Goal: Information Seeking & Learning: Learn about a topic

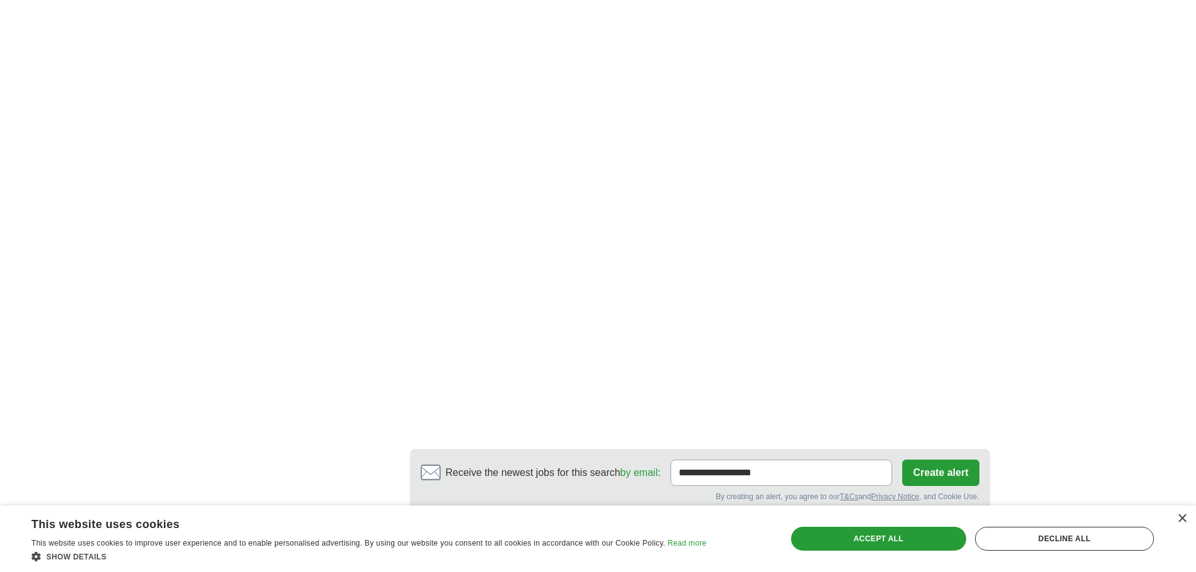
scroll to position [1988, 0]
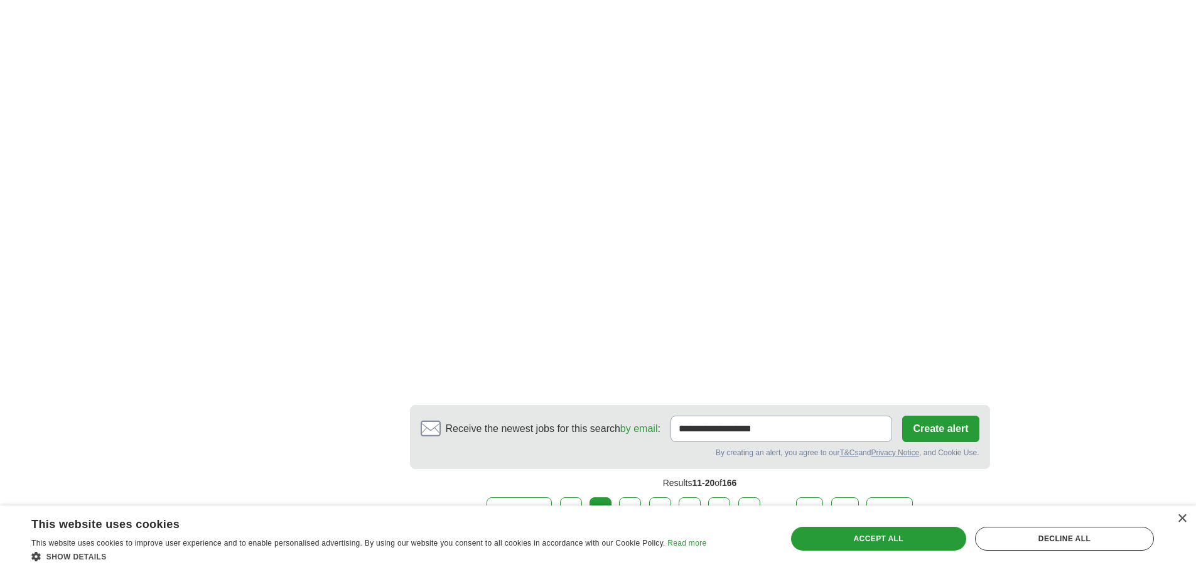
click at [628, 497] on link "3" at bounding box center [630, 510] width 22 height 26
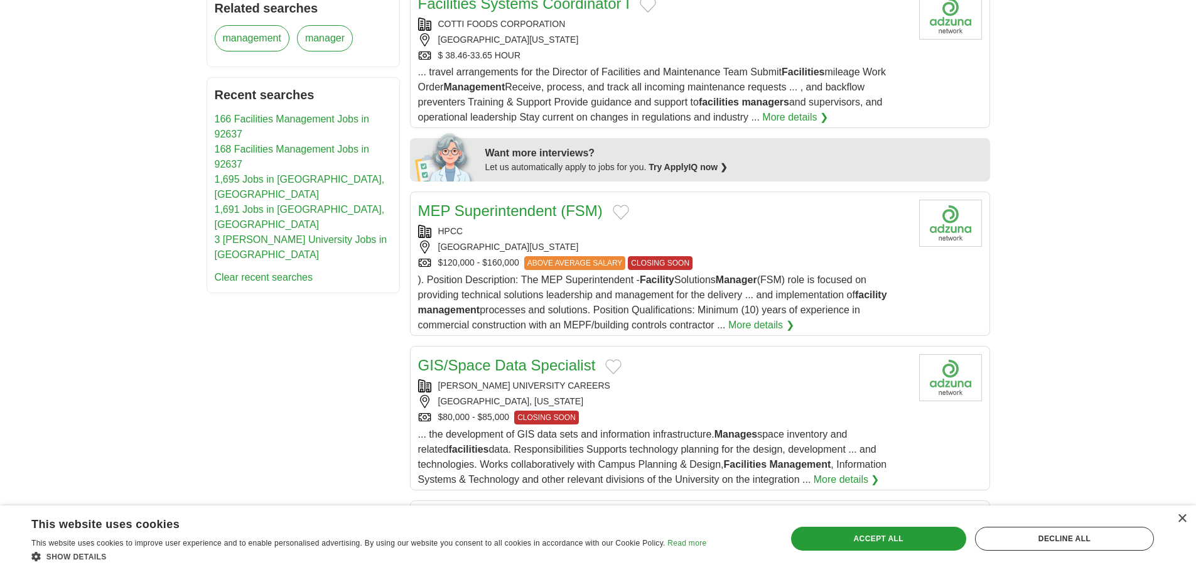
scroll to position [733, 0]
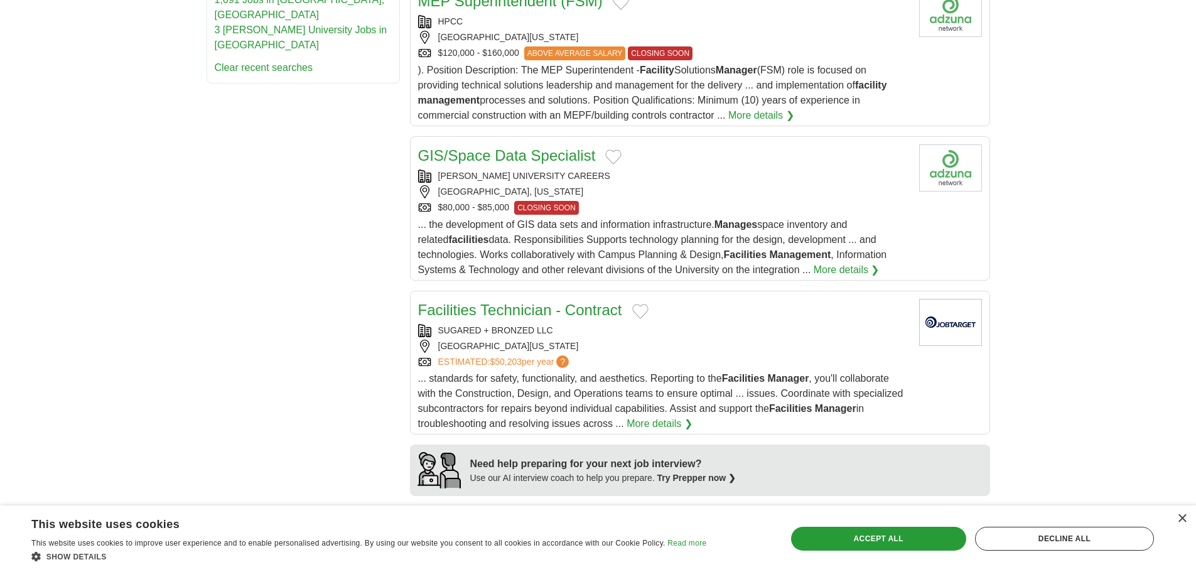
click at [520, 169] on div "CHAPMAN UNIVERSITY CAREERS" at bounding box center [663, 175] width 491 height 13
click at [881, 542] on div "Accept all" at bounding box center [878, 539] width 175 height 24
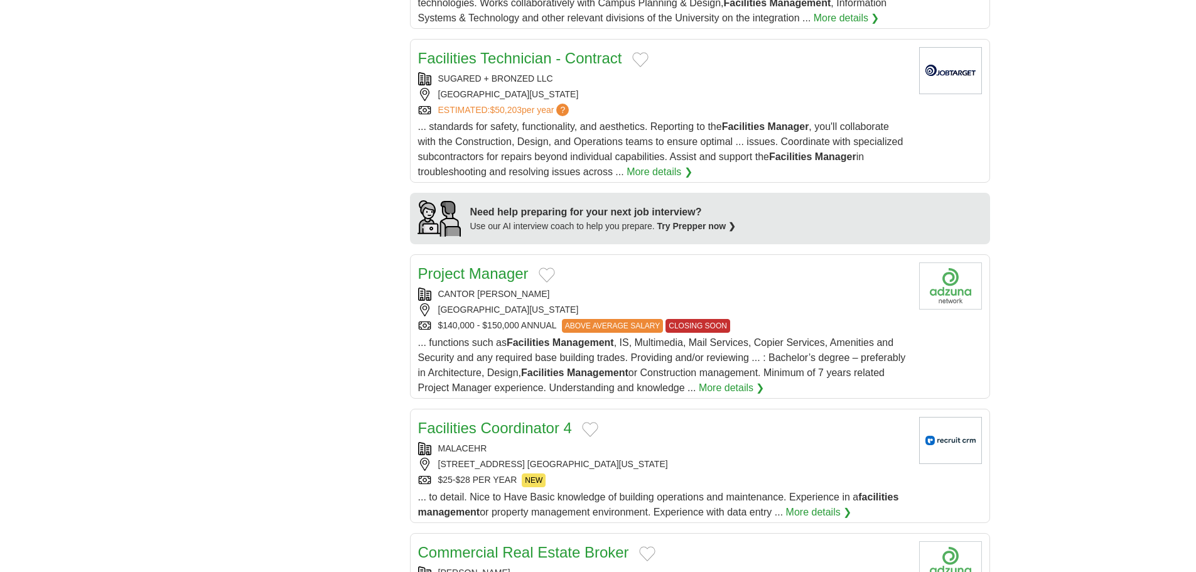
scroll to position [1047, 0]
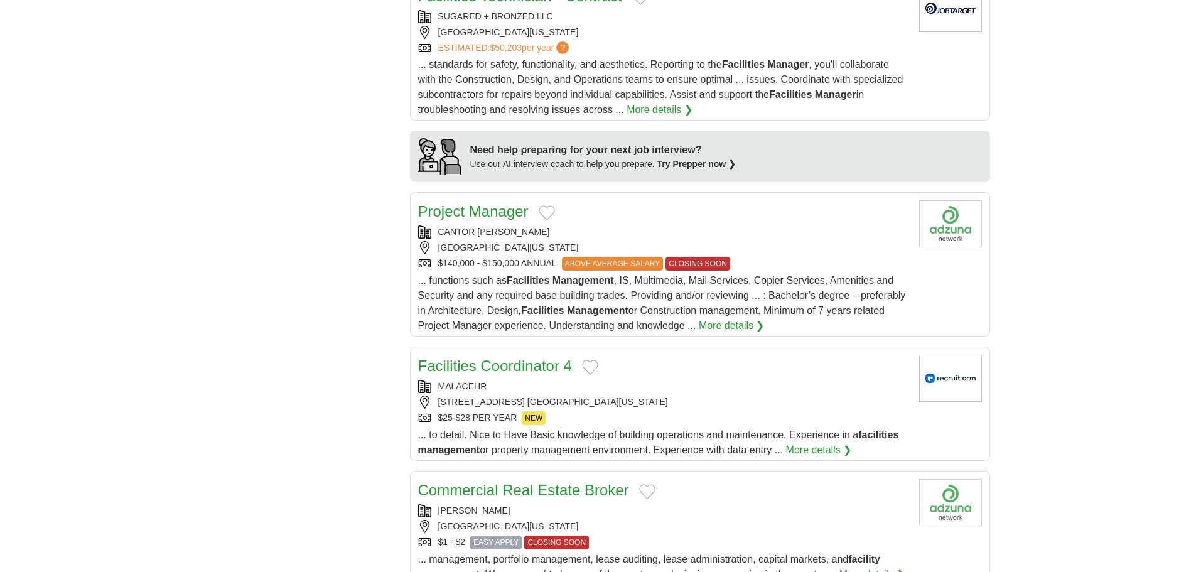
click at [499, 203] on link "Project Manager" at bounding box center [473, 211] width 110 height 17
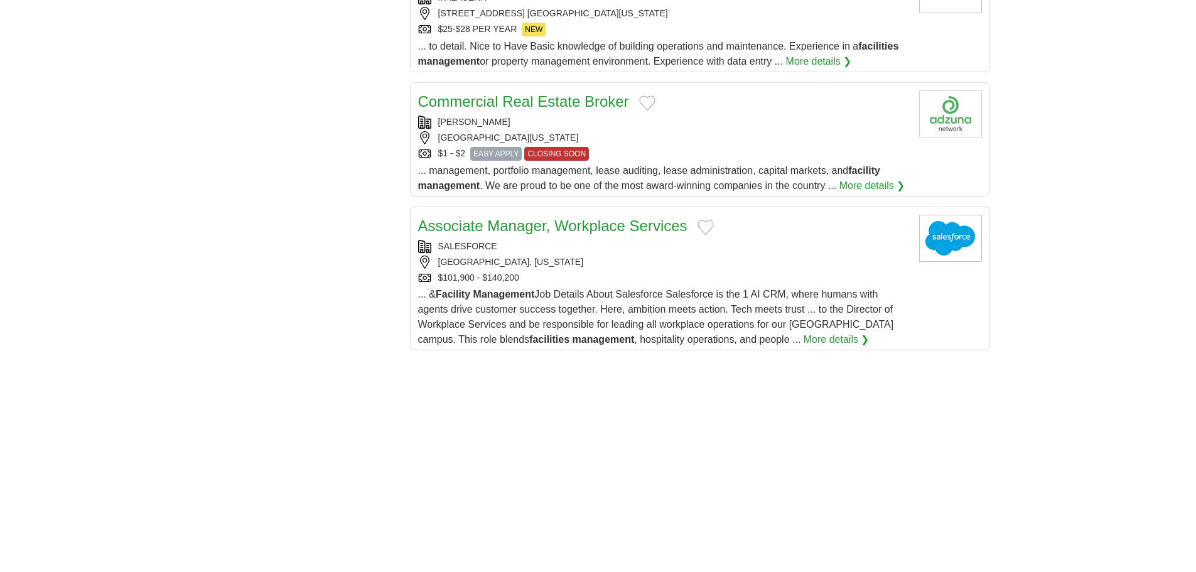
scroll to position [1465, 0]
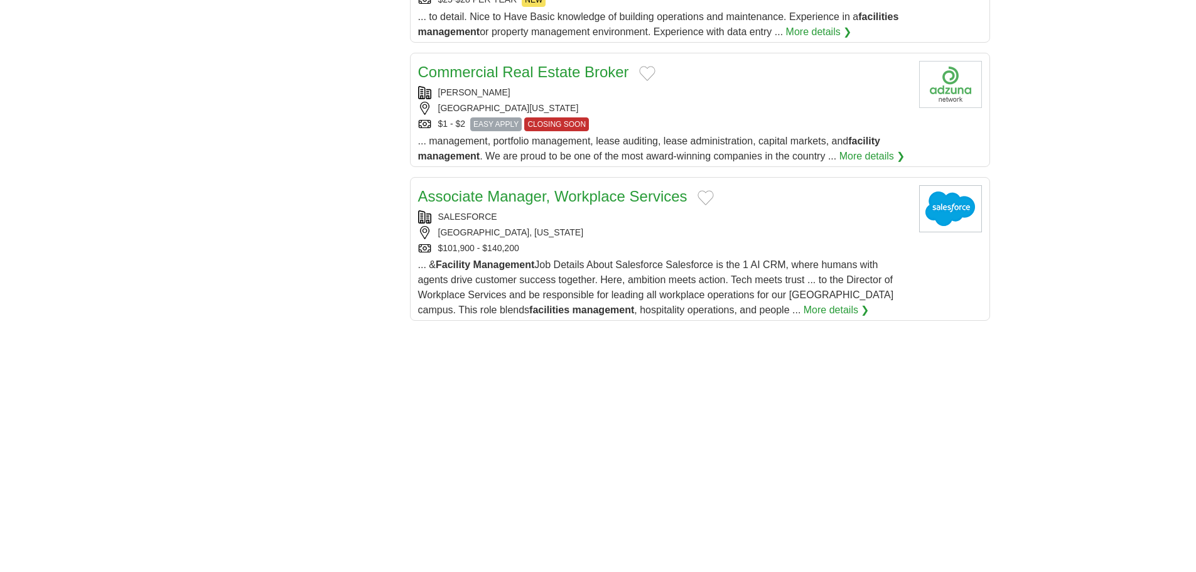
click at [595, 188] on link "Associate Manager, Workplace Services" at bounding box center [552, 196] width 269 height 17
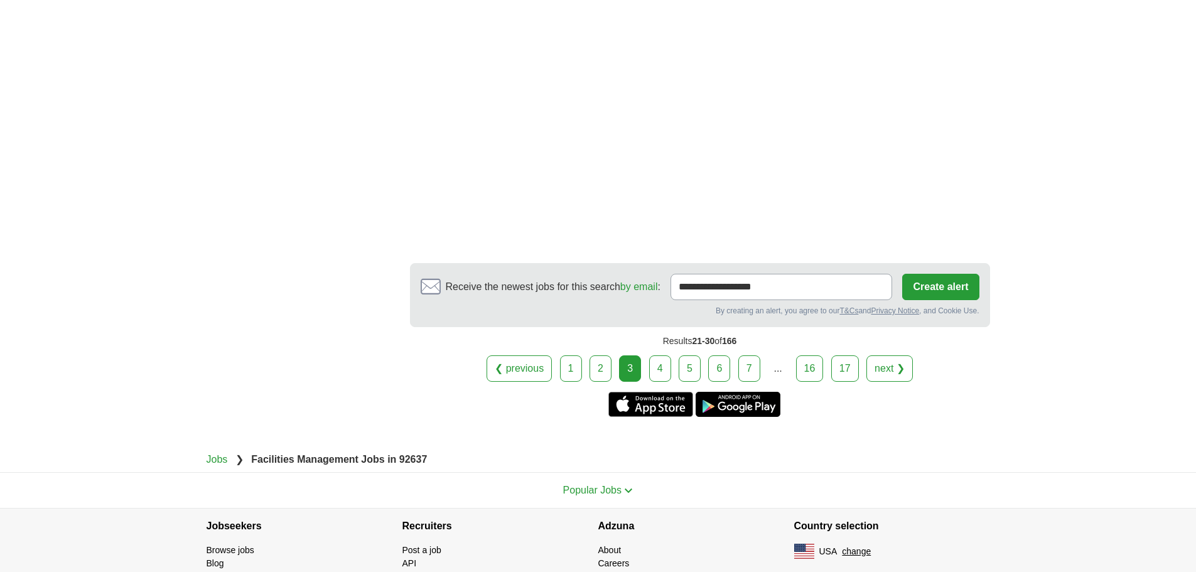
scroll to position [2197, 0]
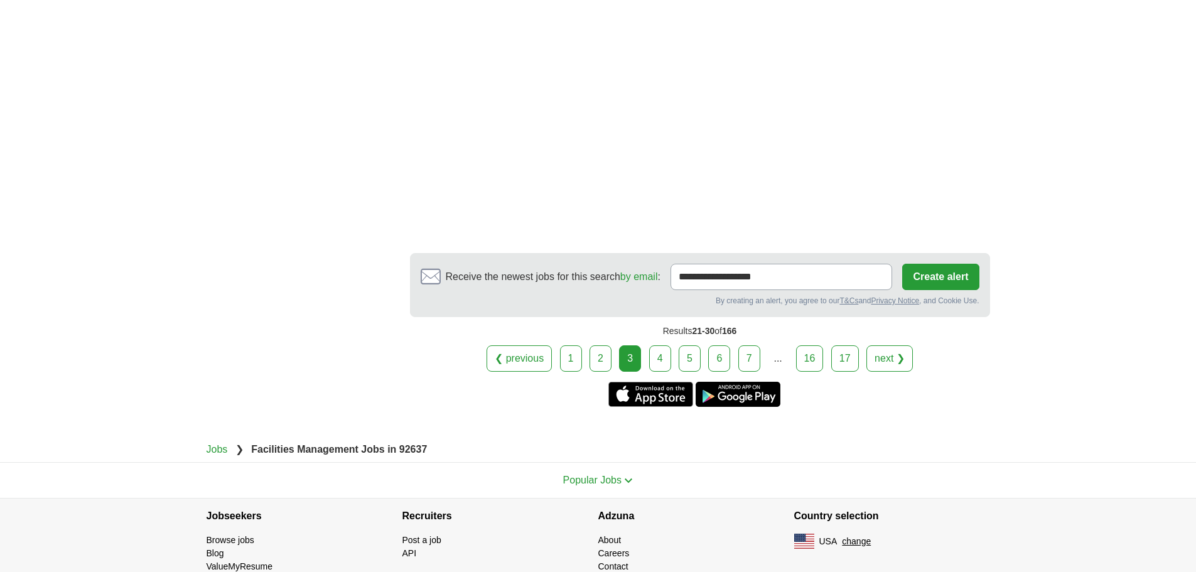
click at [665, 346] on link "4" at bounding box center [660, 358] width 22 height 26
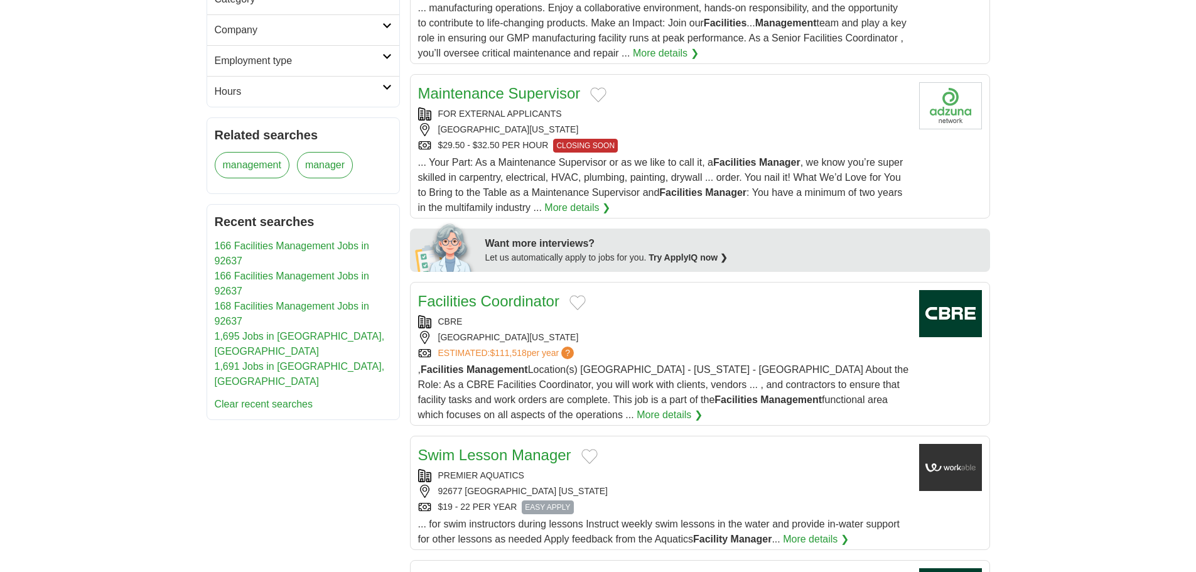
scroll to position [419, 0]
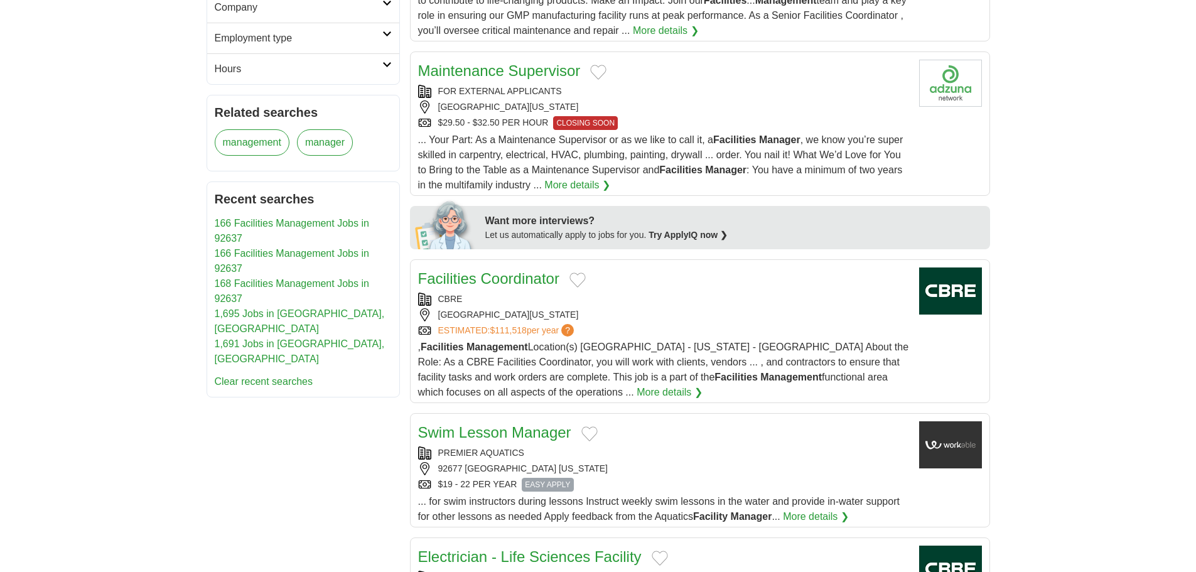
click at [527, 277] on link "Facilities Coordinator" at bounding box center [488, 278] width 141 height 17
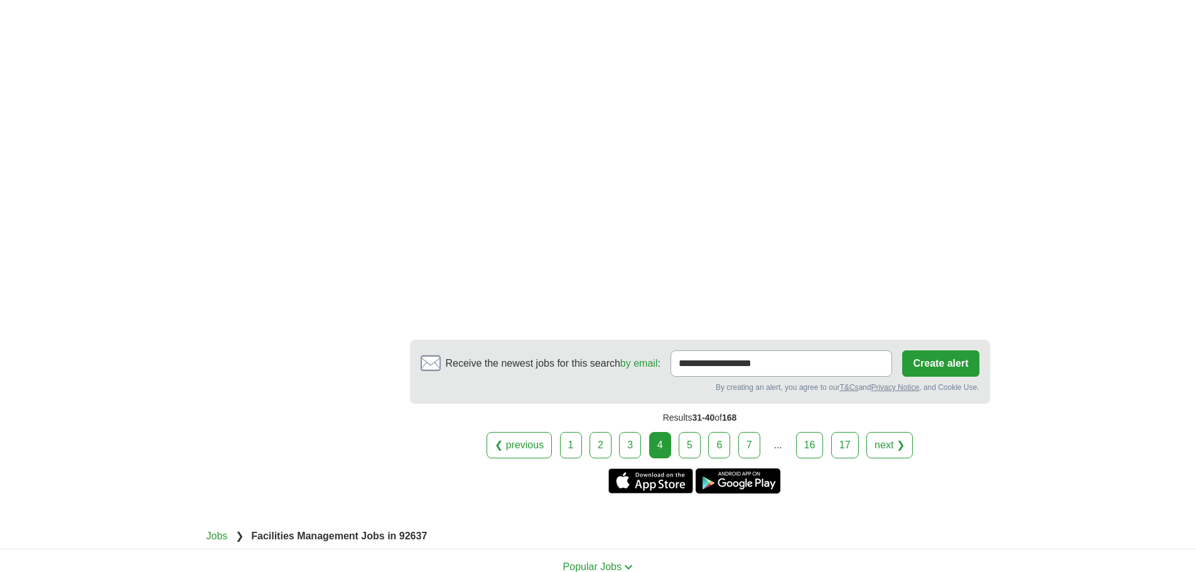
scroll to position [1988, 0]
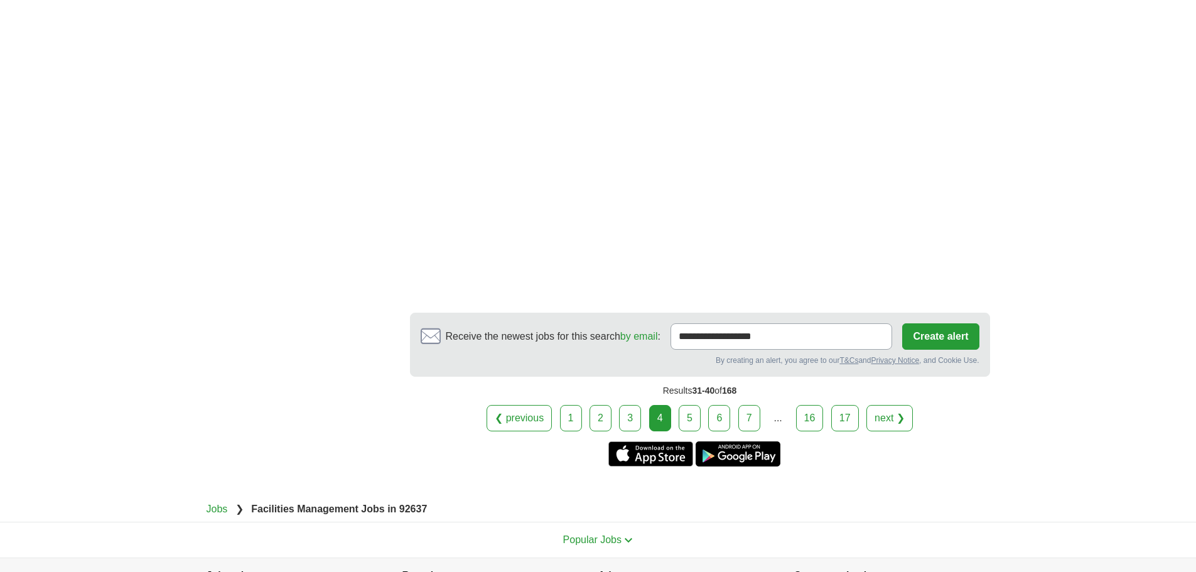
click at [688, 416] on link "5" at bounding box center [690, 418] width 22 height 26
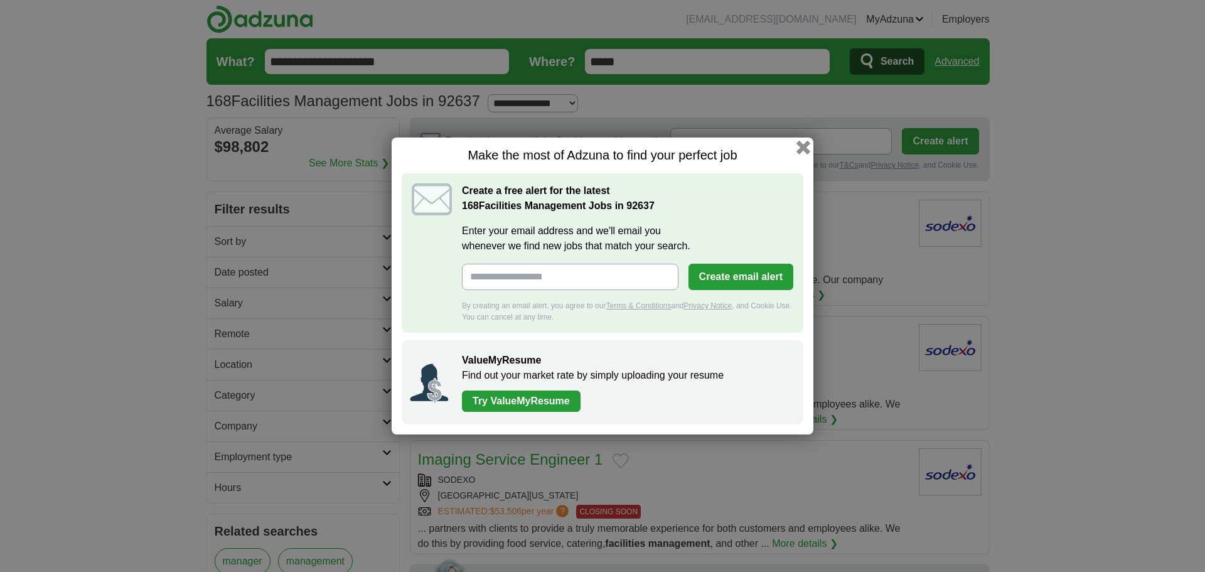
click at [804, 151] on button "button" at bounding box center [804, 148] width 14 height 14
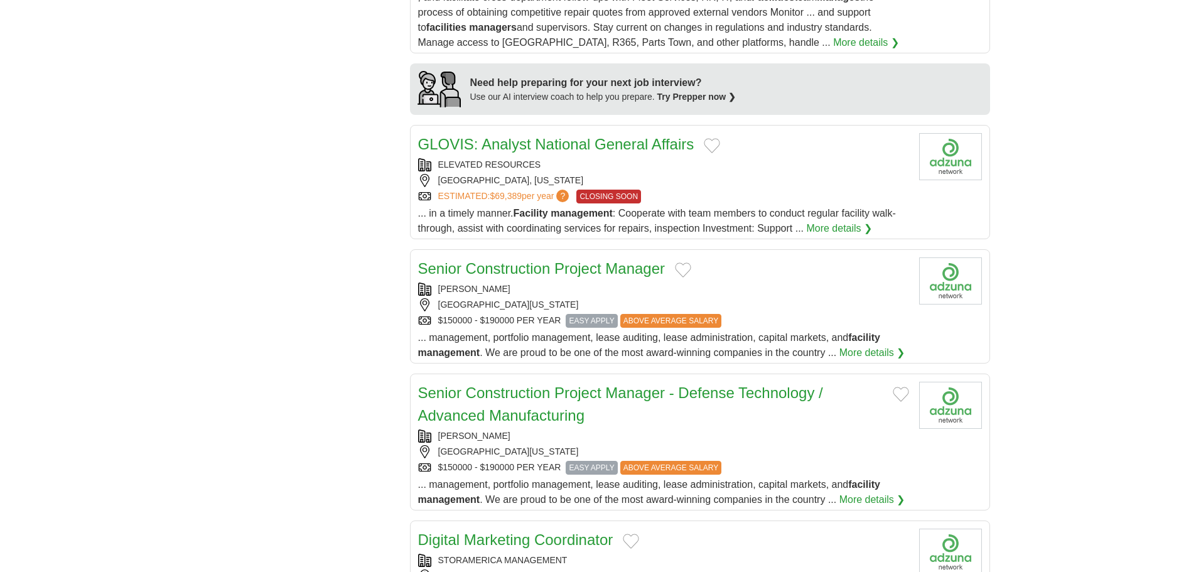
scroll to position [1047, 0]
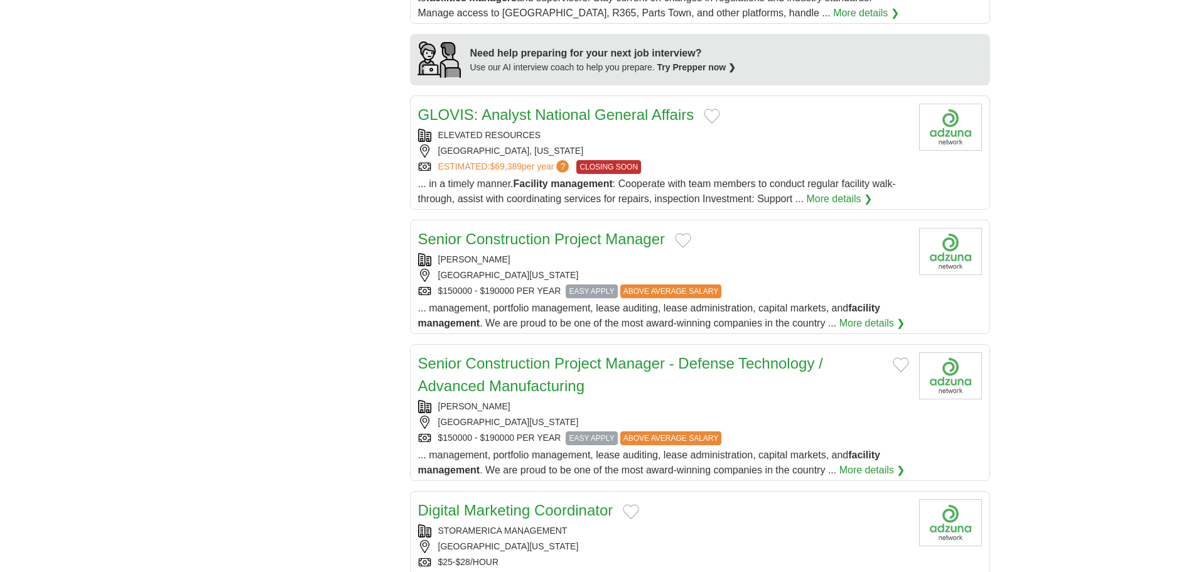
click at [564, 233] on link "Senior Construction Project Manager" at bounding box center [541, 238] width 247 height 17
